Goal: Find specific page/section: Find specific page/section

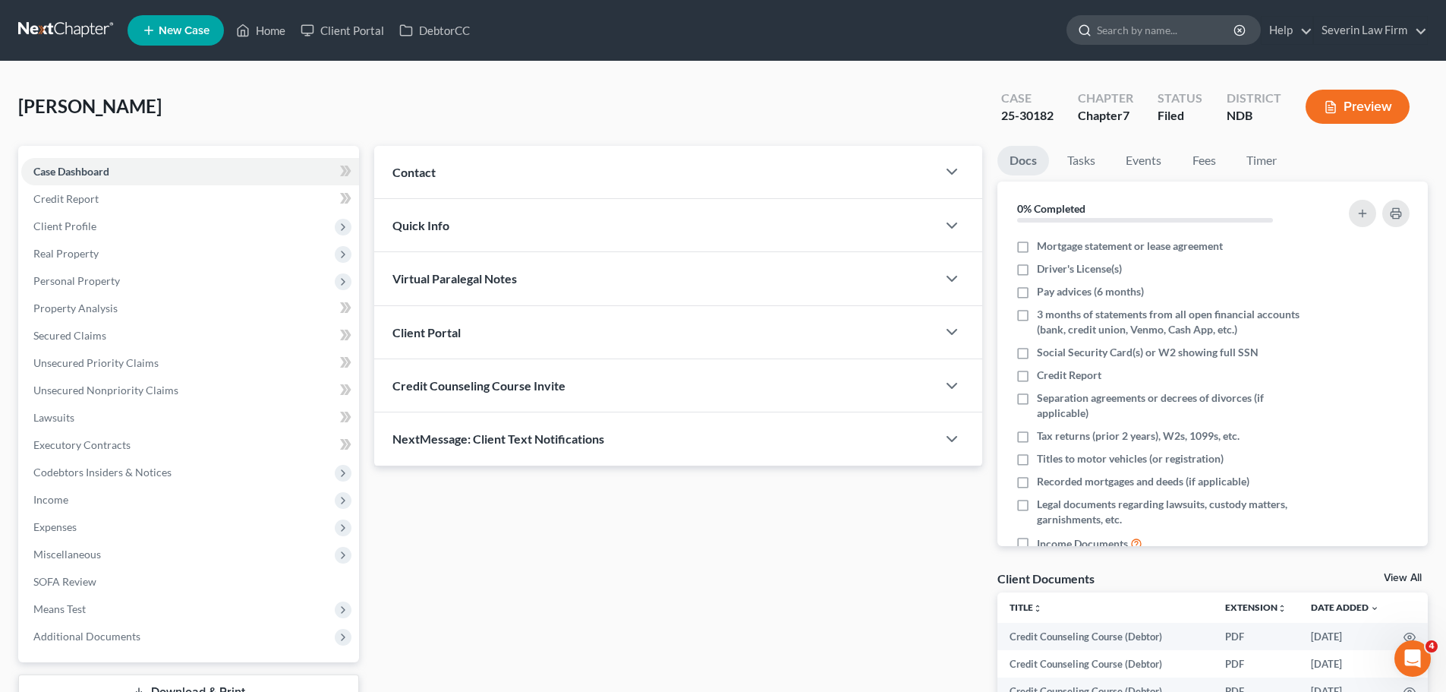
click at [1108, 33] on input "search" at bounding box center [1166, 30] width 139 height 28
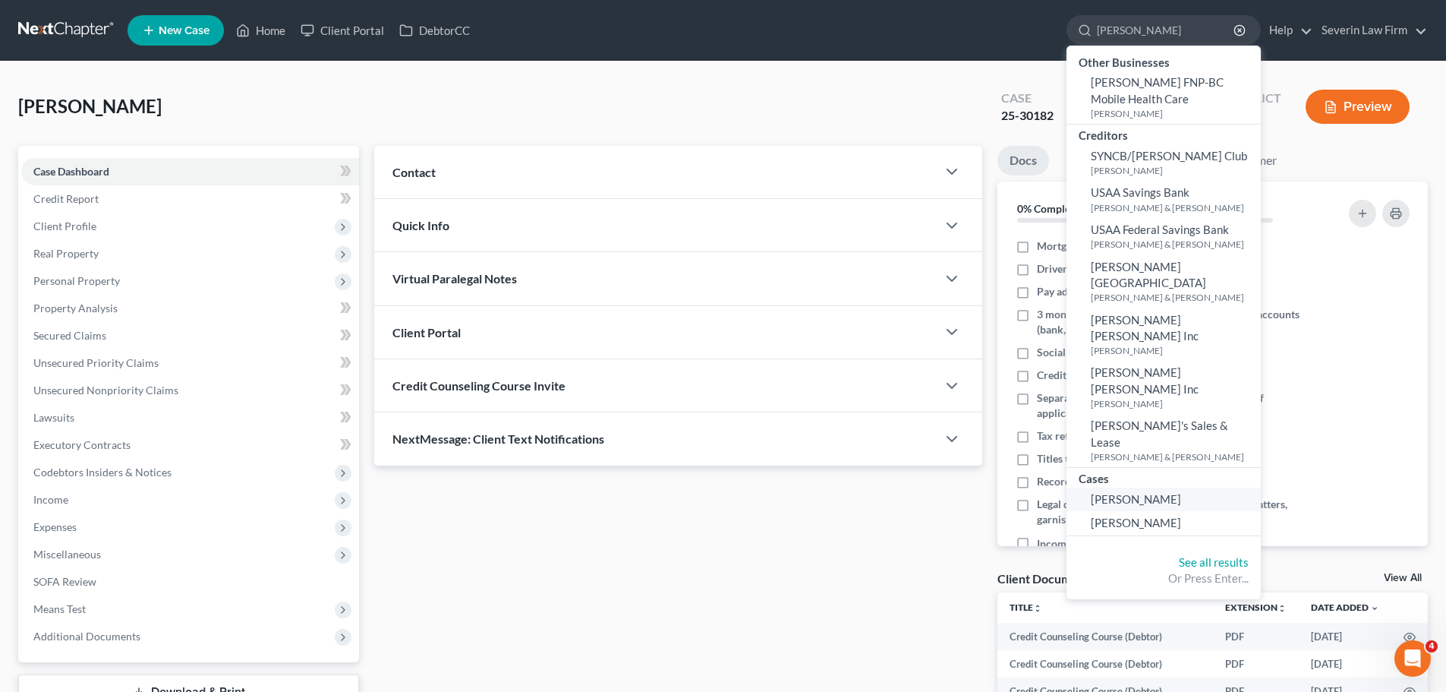
type input "[PERSON_NAME]"
click at [1128, 492] on span "[PERSON_NAME]" at bounding box center [1136, 499] width 90 height 14
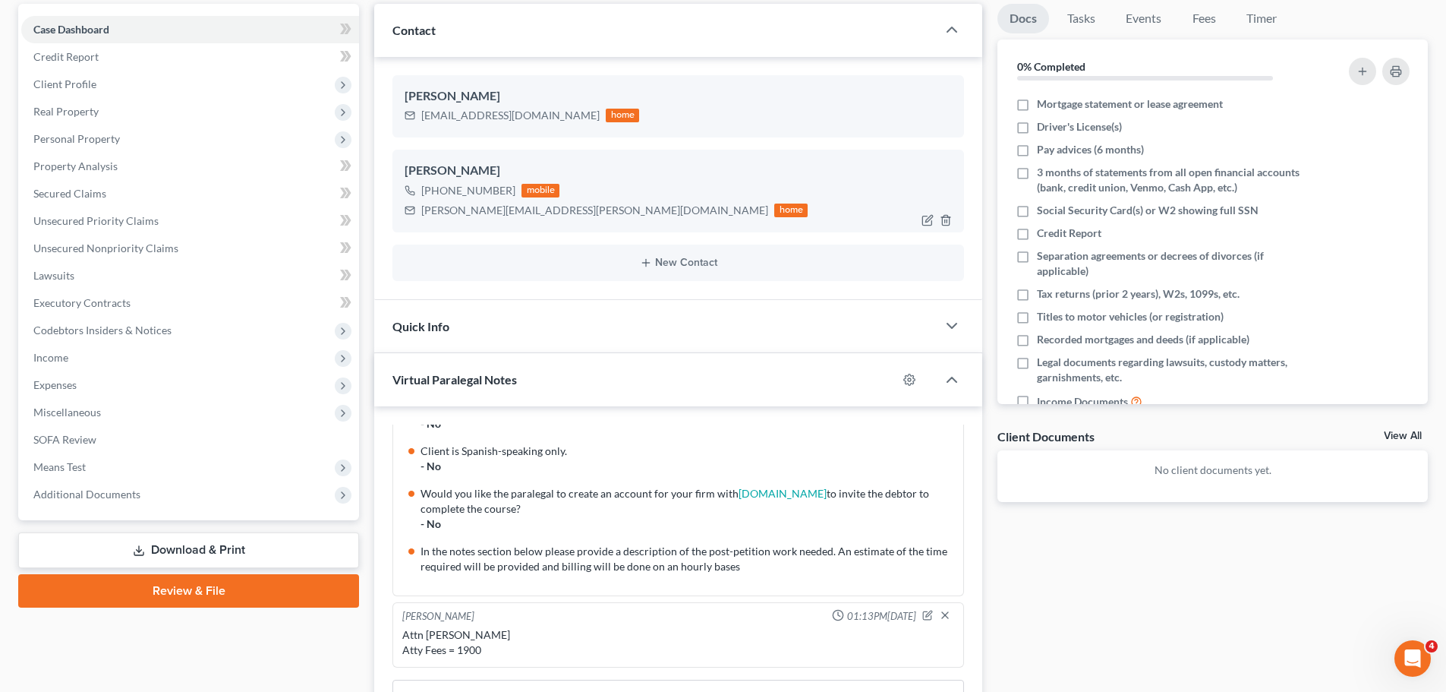
scroll to position [152, 0]
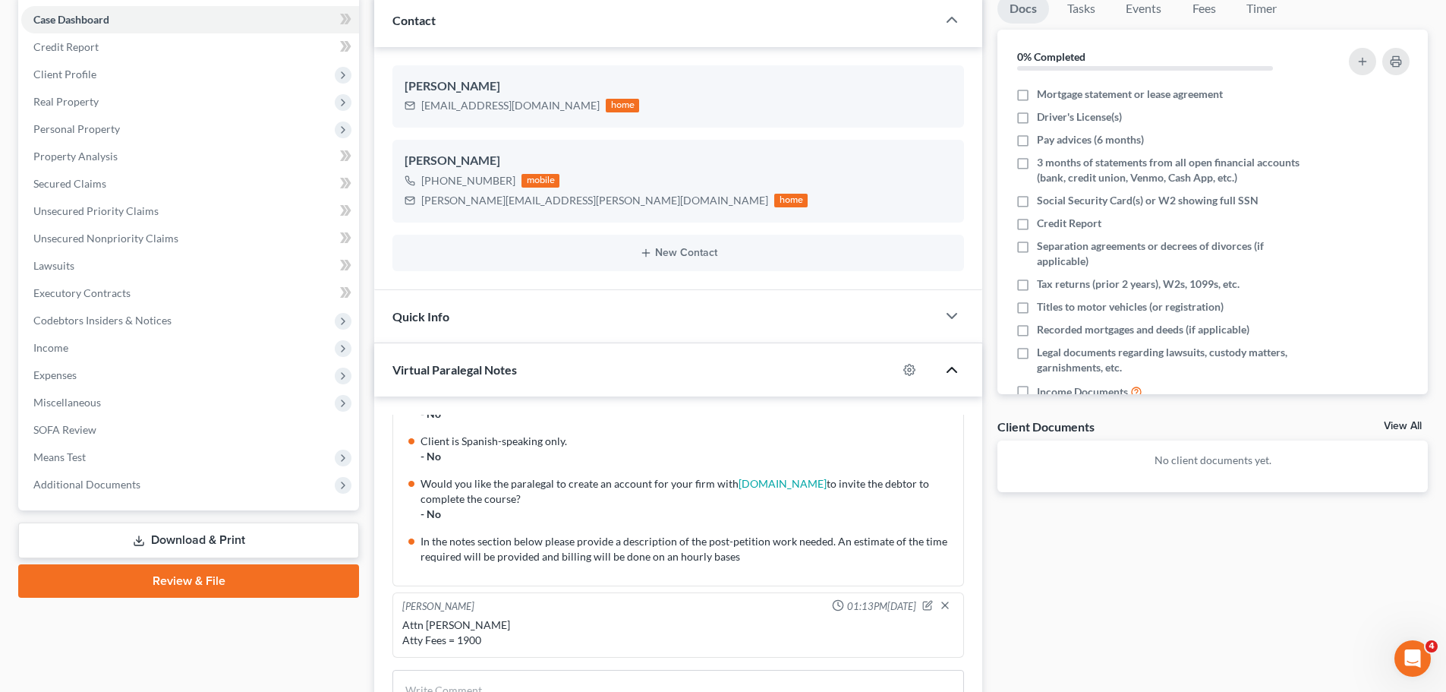
click at [953, 365] on icon "button" at bounding box center [952, 370] width 18 height 18
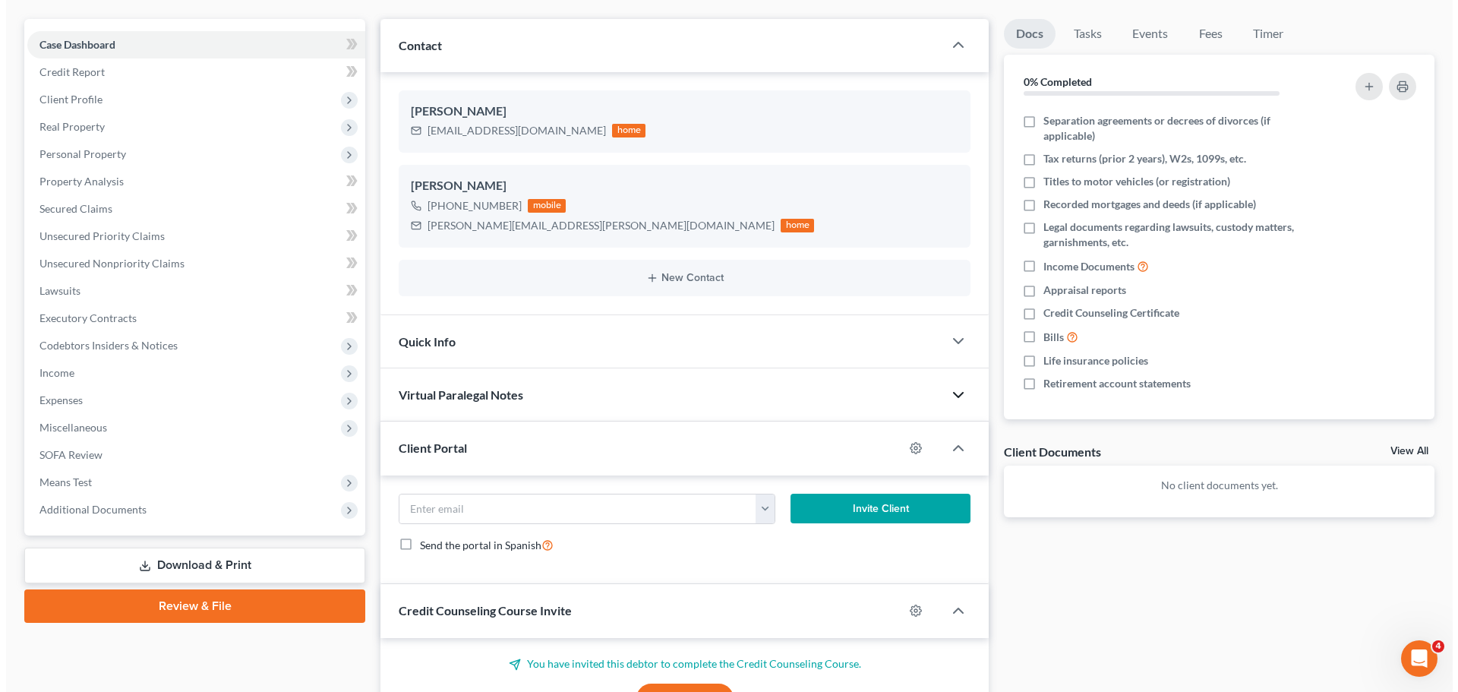
scroll to position [0, 0]
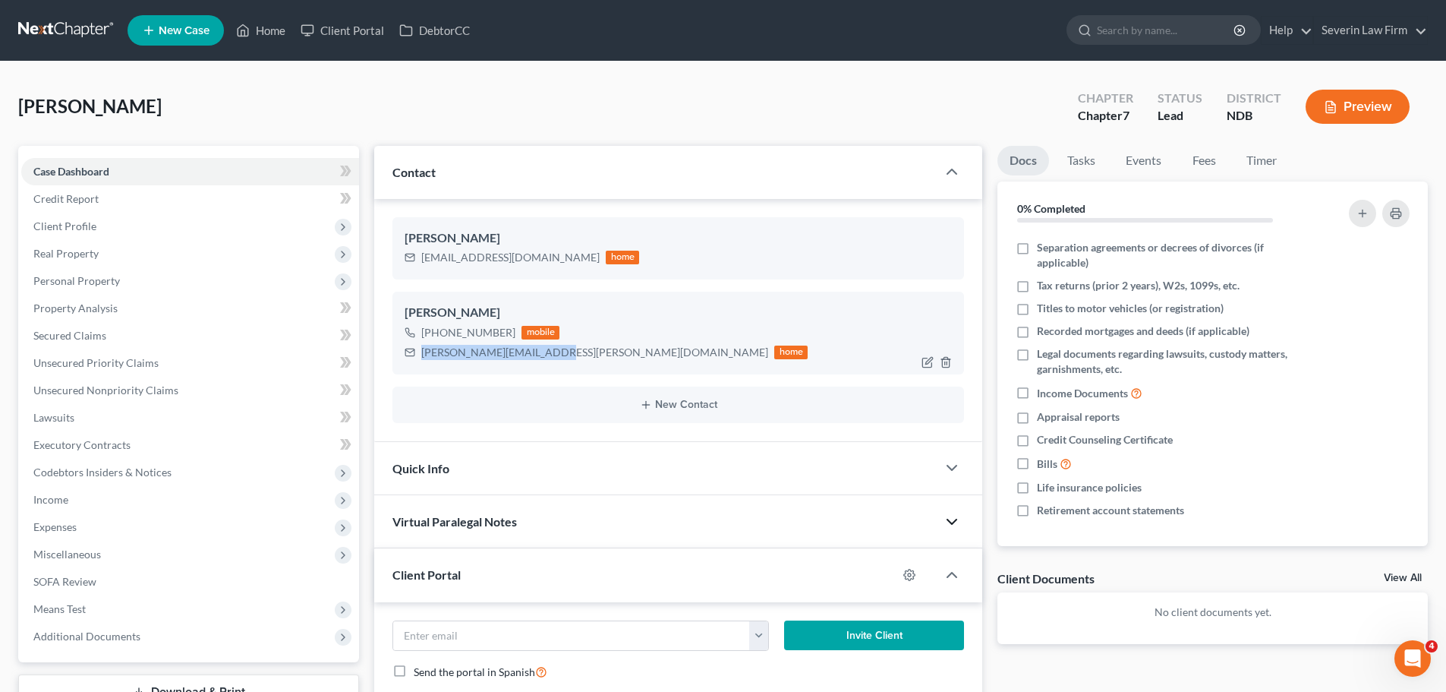
drag, startPoint x: 422, startPoint y: 353, endPoint x: 544, endPoint y: 350, distance: 121.5
click at [544, 350] on div "[PERSON_NAME][EMAIL_ADDRESS][PERSON_NAME][DOMAIN_NAME]" at bounding box center [594, 352] width 347 height 15
click at [338, 31] on link "Client Portal" at bounding box center [342, 30] width 99 height 27
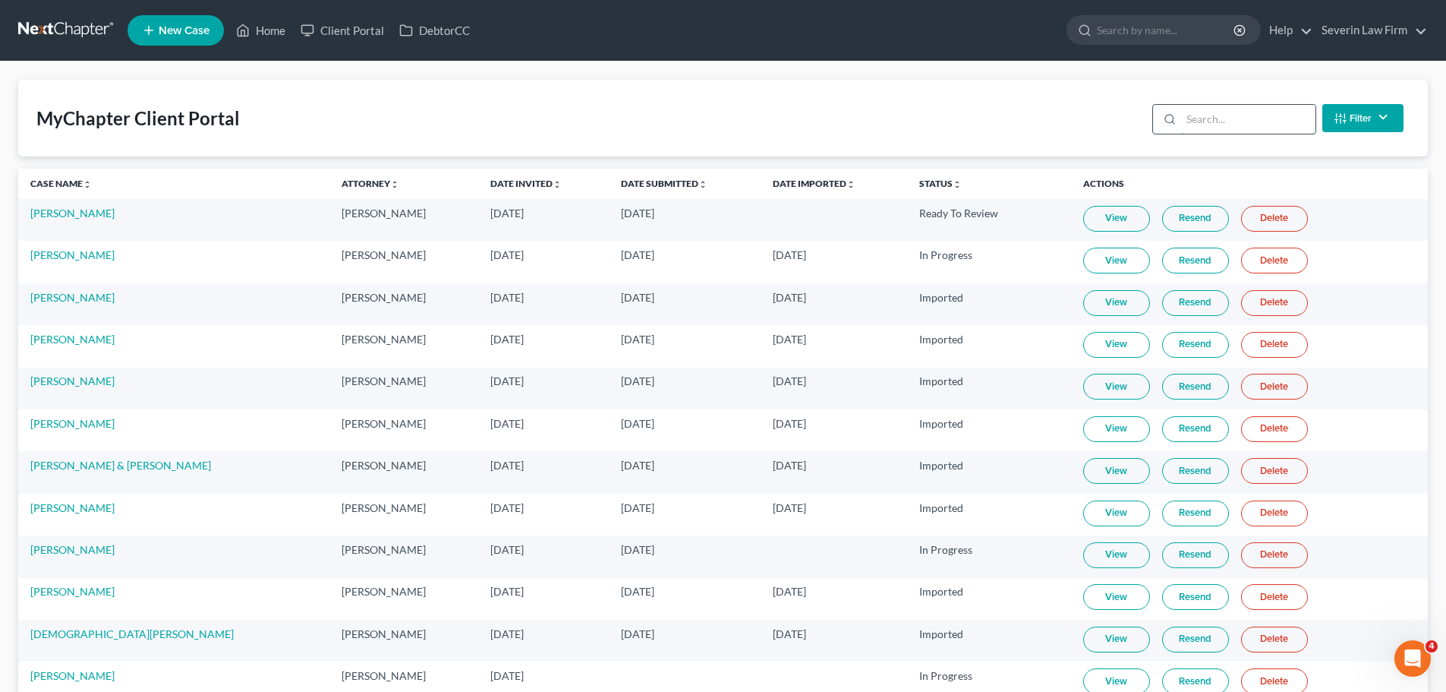
click at [1203, 114] on input "search" at bounding box center [1248, 119] width 134 height 29
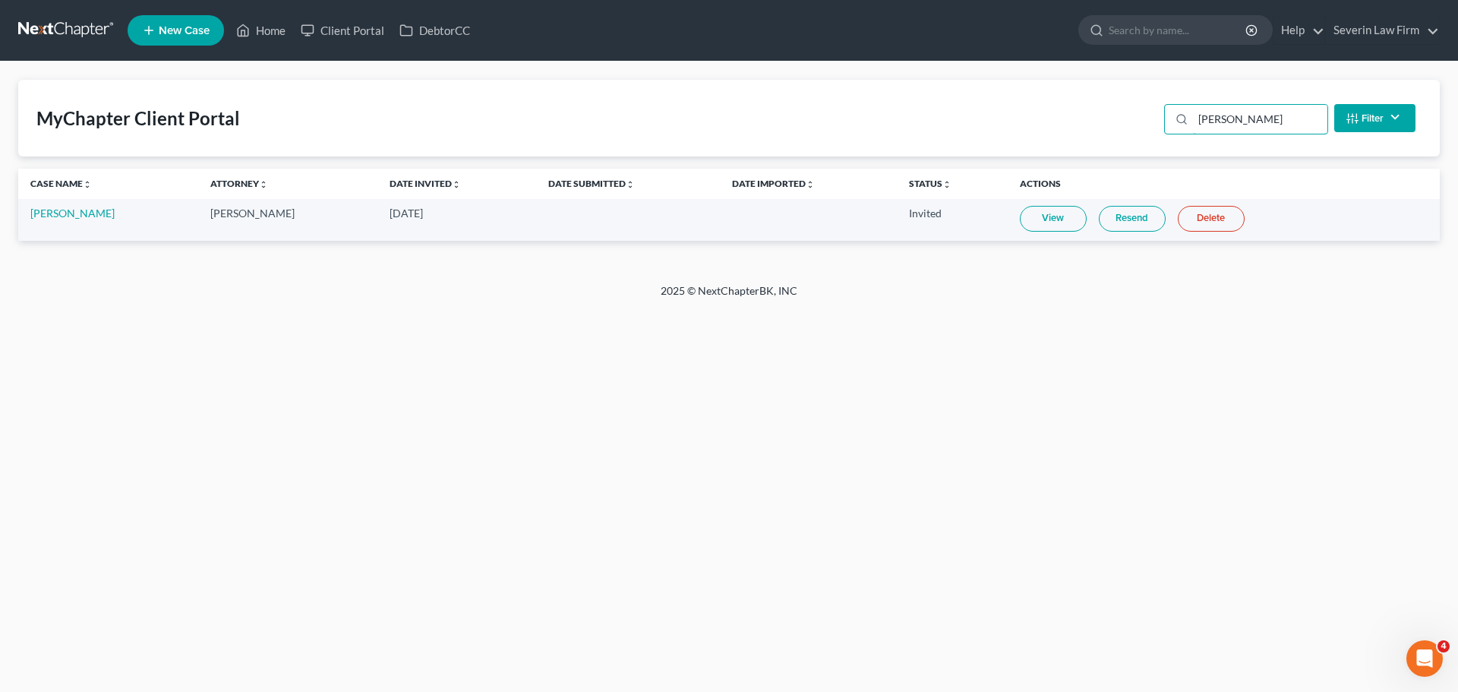
type input "[PERSON_NAME]"
click at [1031, 222] on link "View" at bounding box center [1053, 219] width 67 height 26
